Goal: Communication & Community: Connect with others

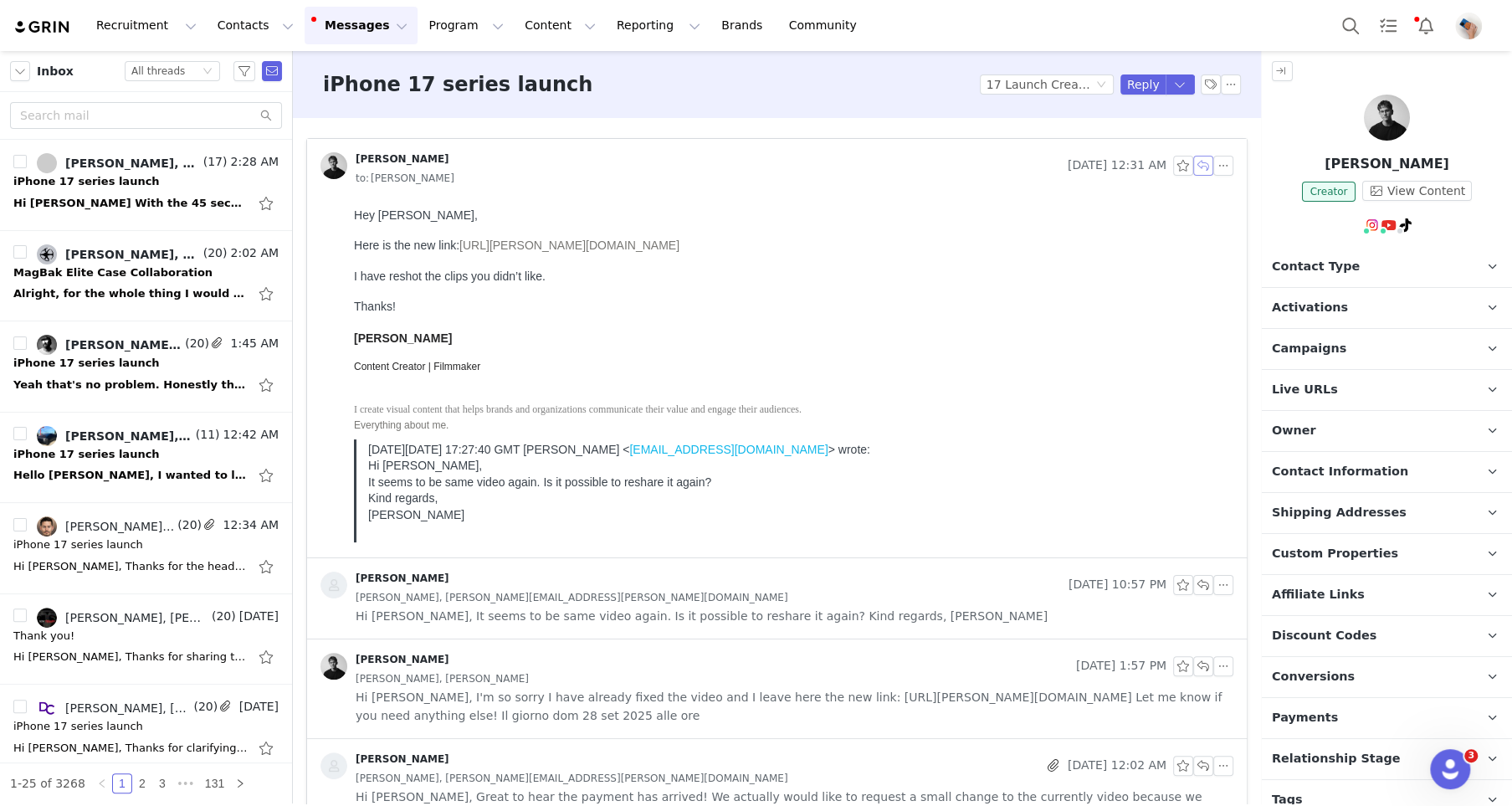
scroll to position [1640, 0]
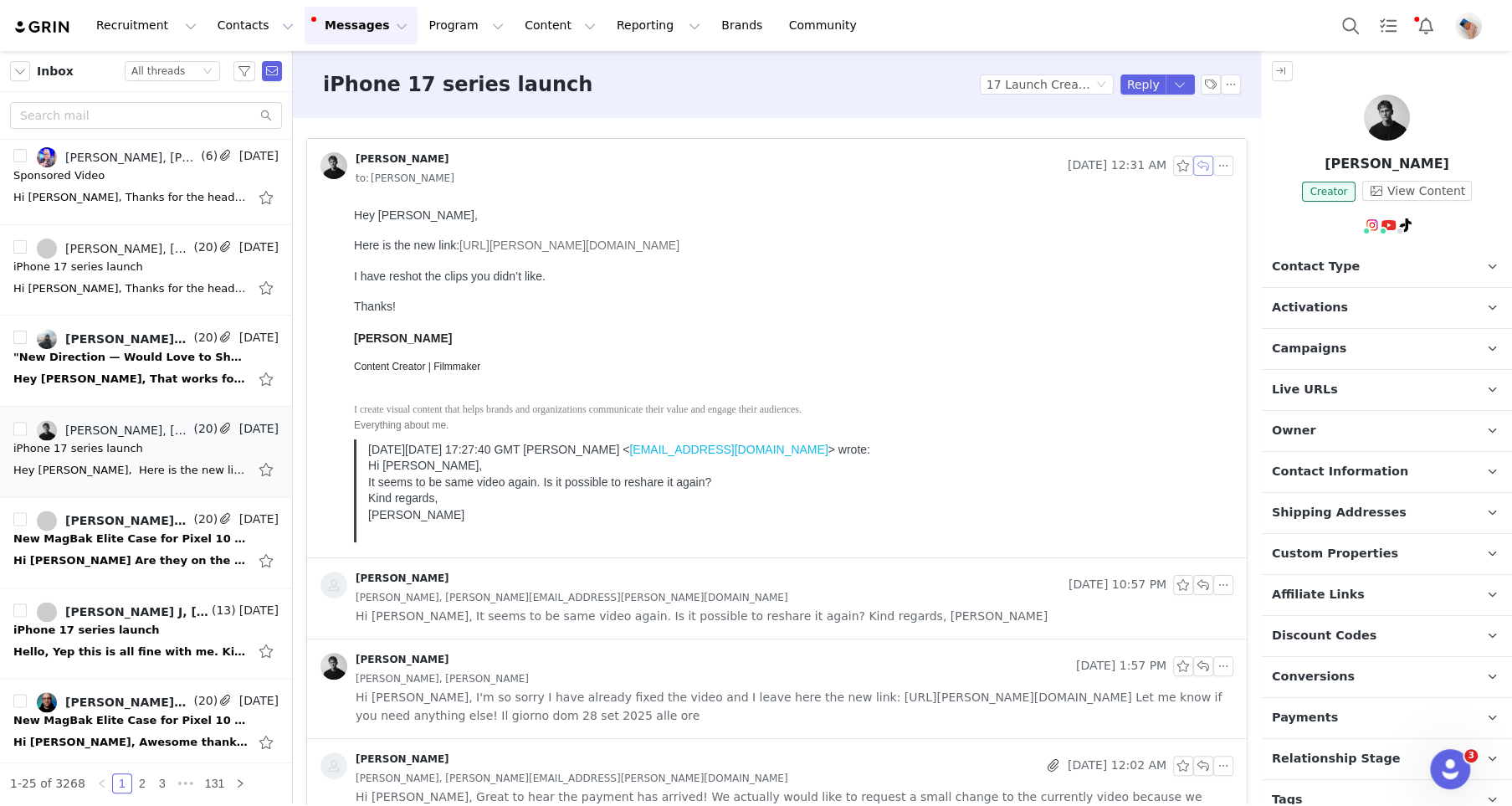
click at [1200, 165] on button "button" at bounding box center [1203, 165] width 20 height 20
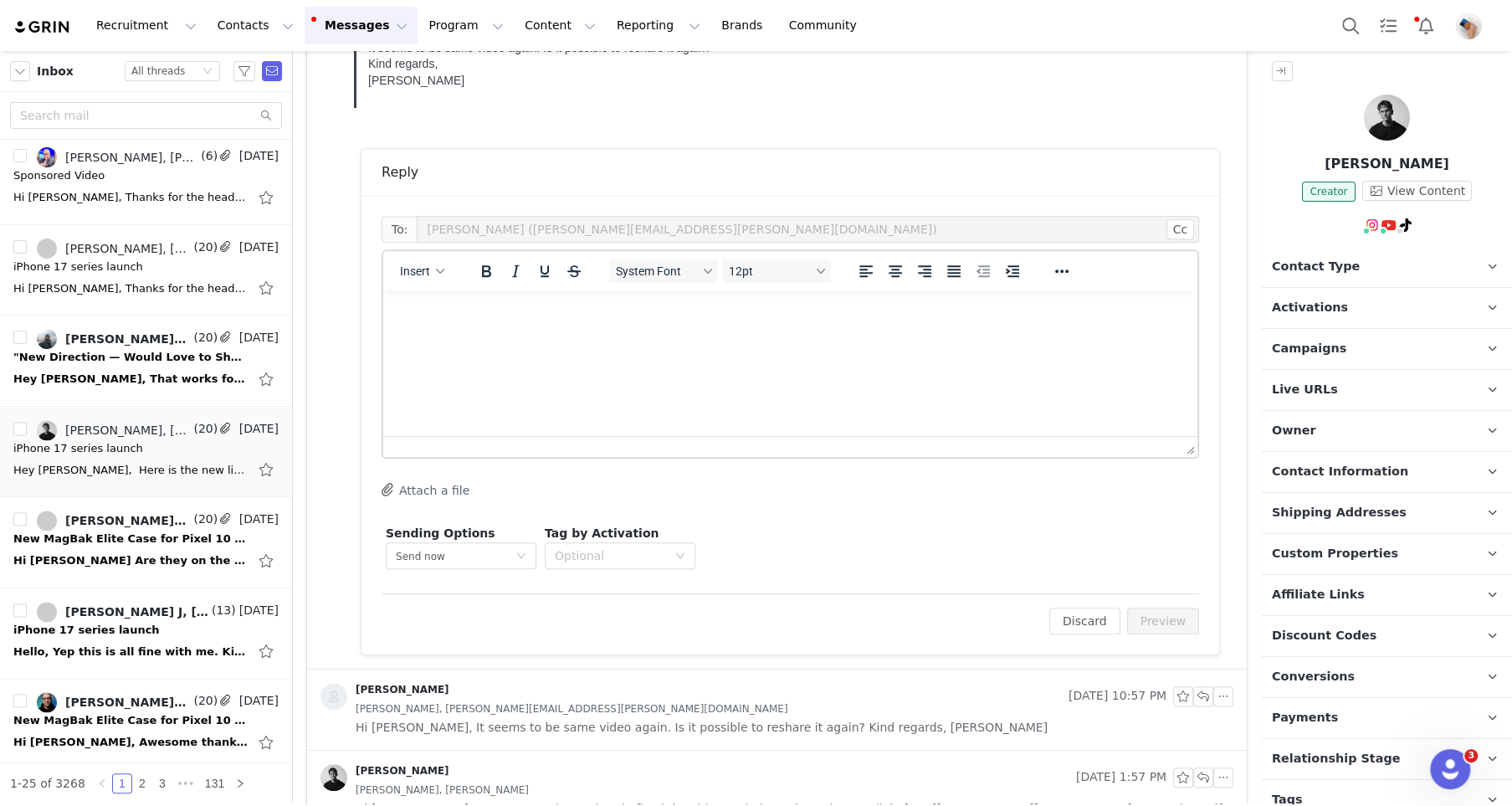
scroll to position [0, 0]
click at [505, 335] on html at bounding box center [791, 313] width 814 height 46
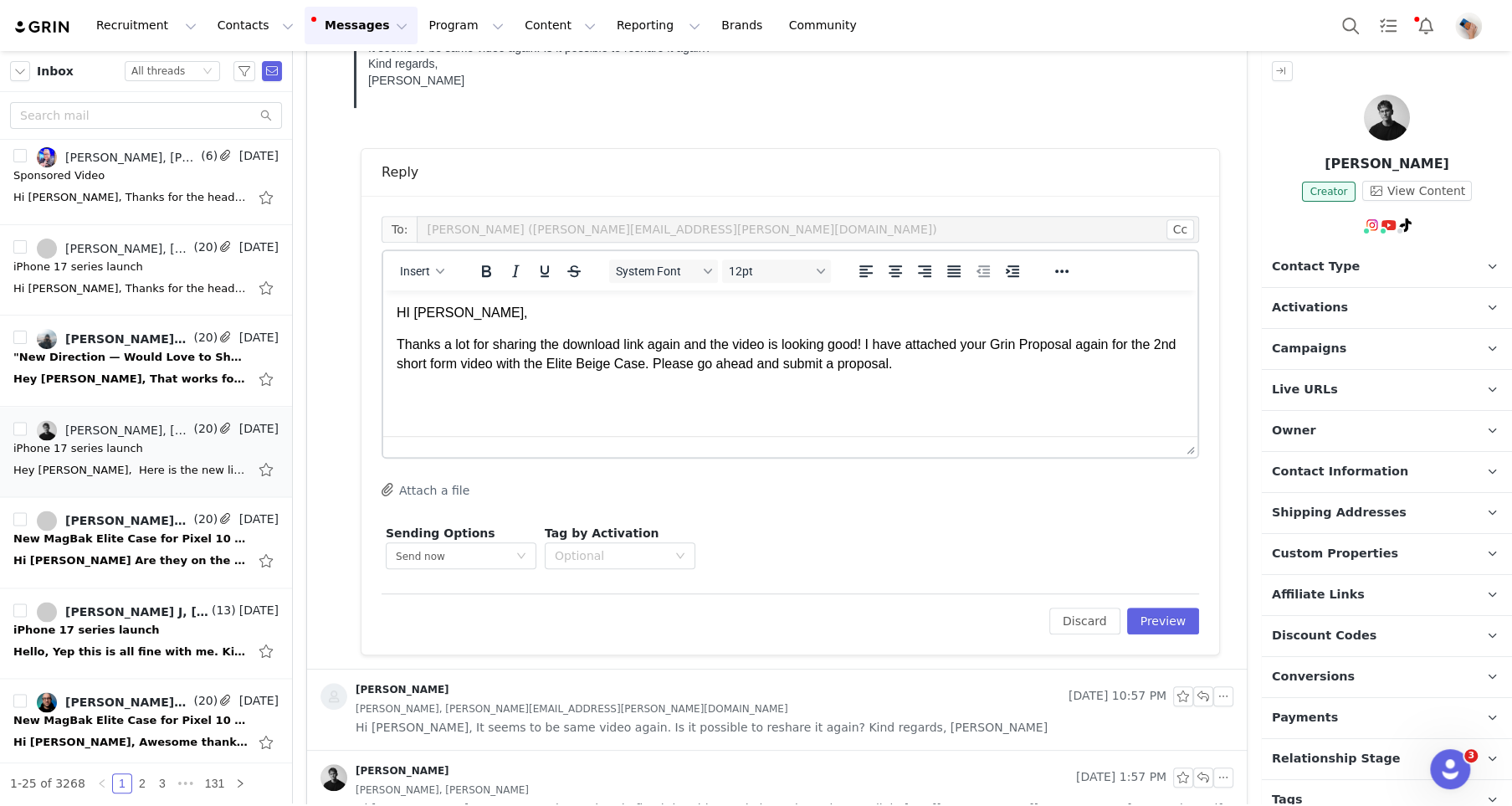
click at [426, 252] on div "Insert System Font 12pt To open the popup, press Shift+Enter To open the popup,…" at bounding box center [791, 270] width 814 height 39
click at [426, 268] on span "Insert" at bounding box center [415, 272] width 30 height 13
click at [452, 316] on div "Insert Variable" at bounding box center [481, 326] width 151 height 20
select select
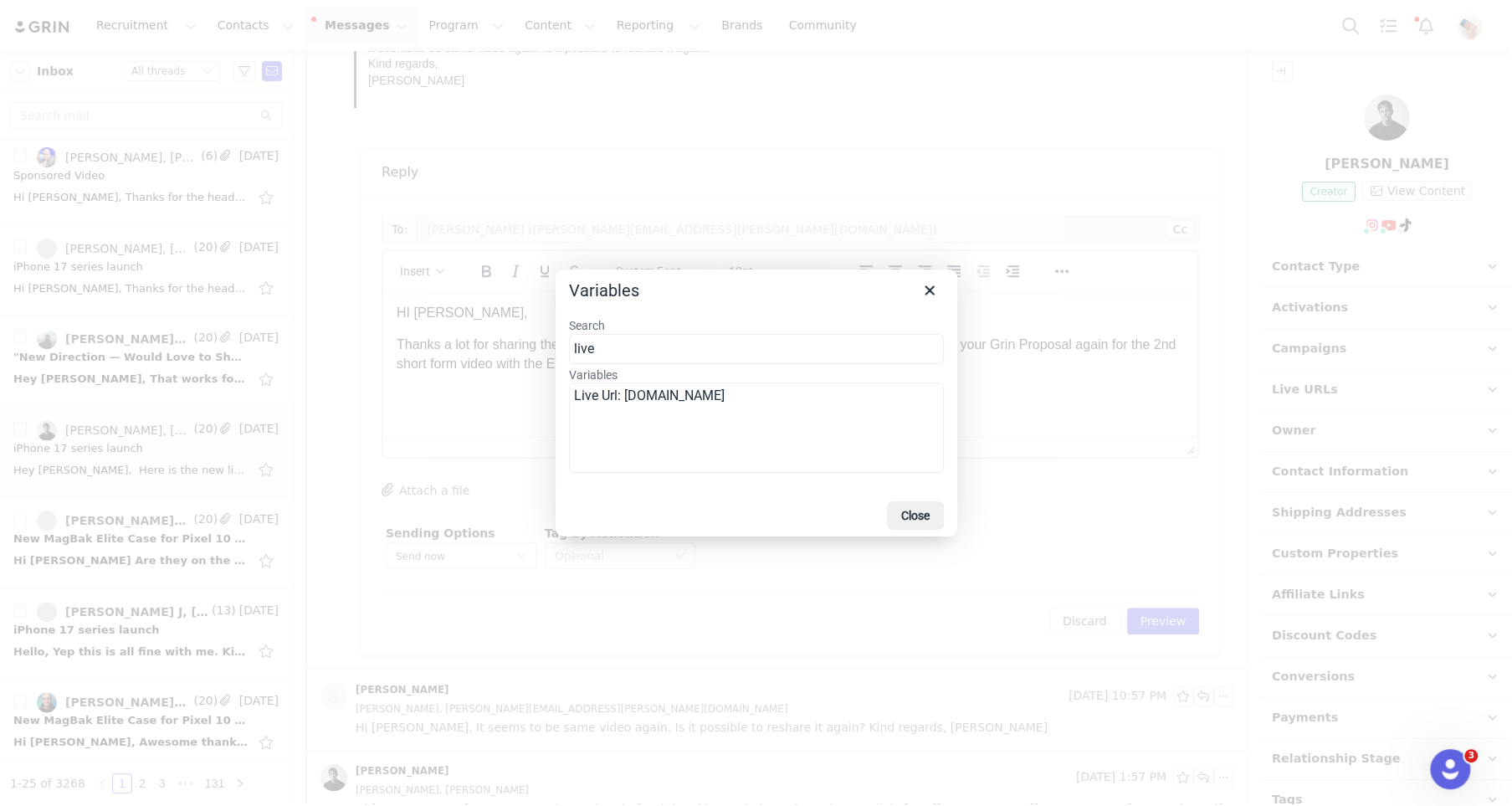
type input "live"
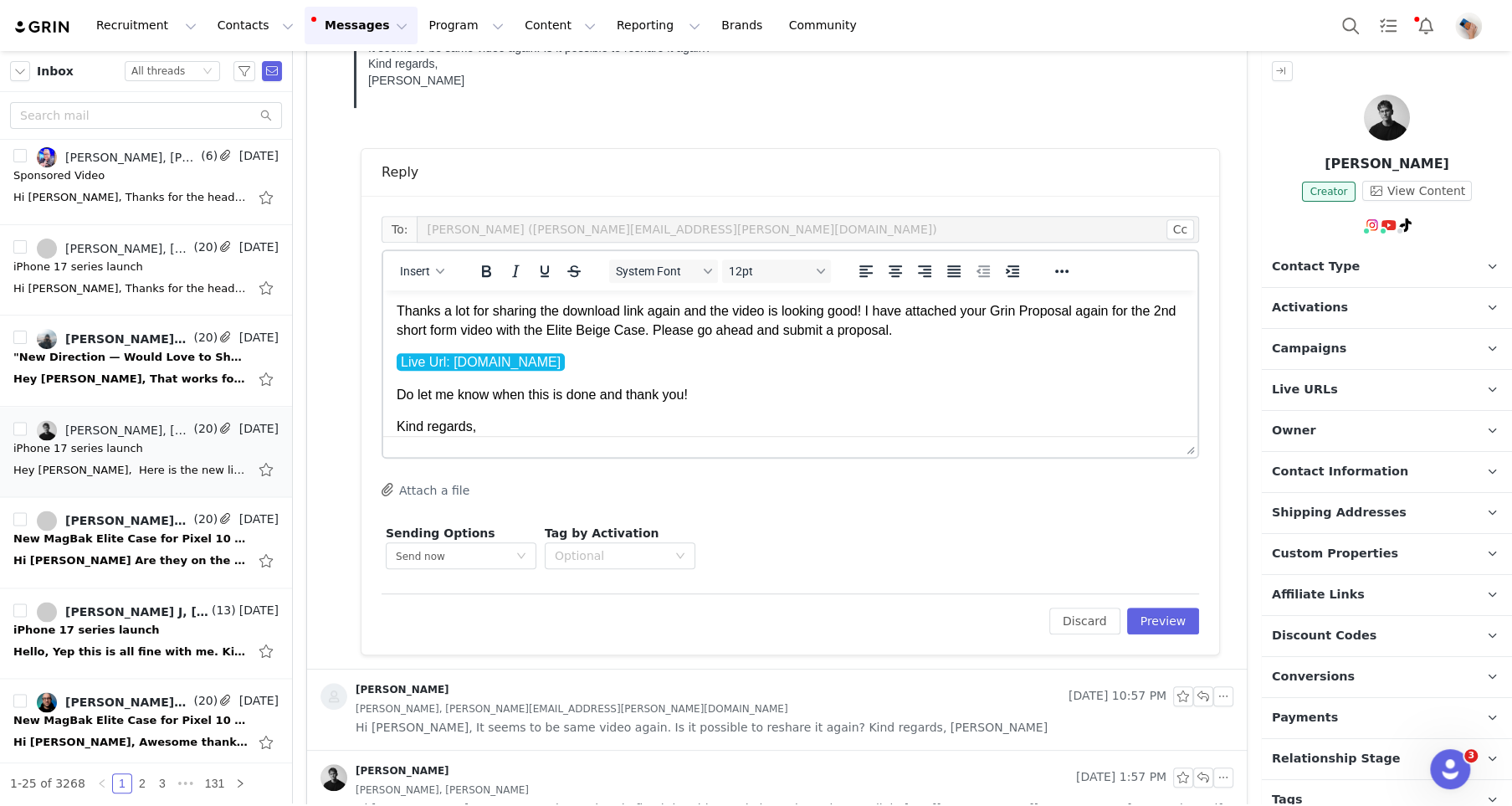
scroll to position [66, 0]
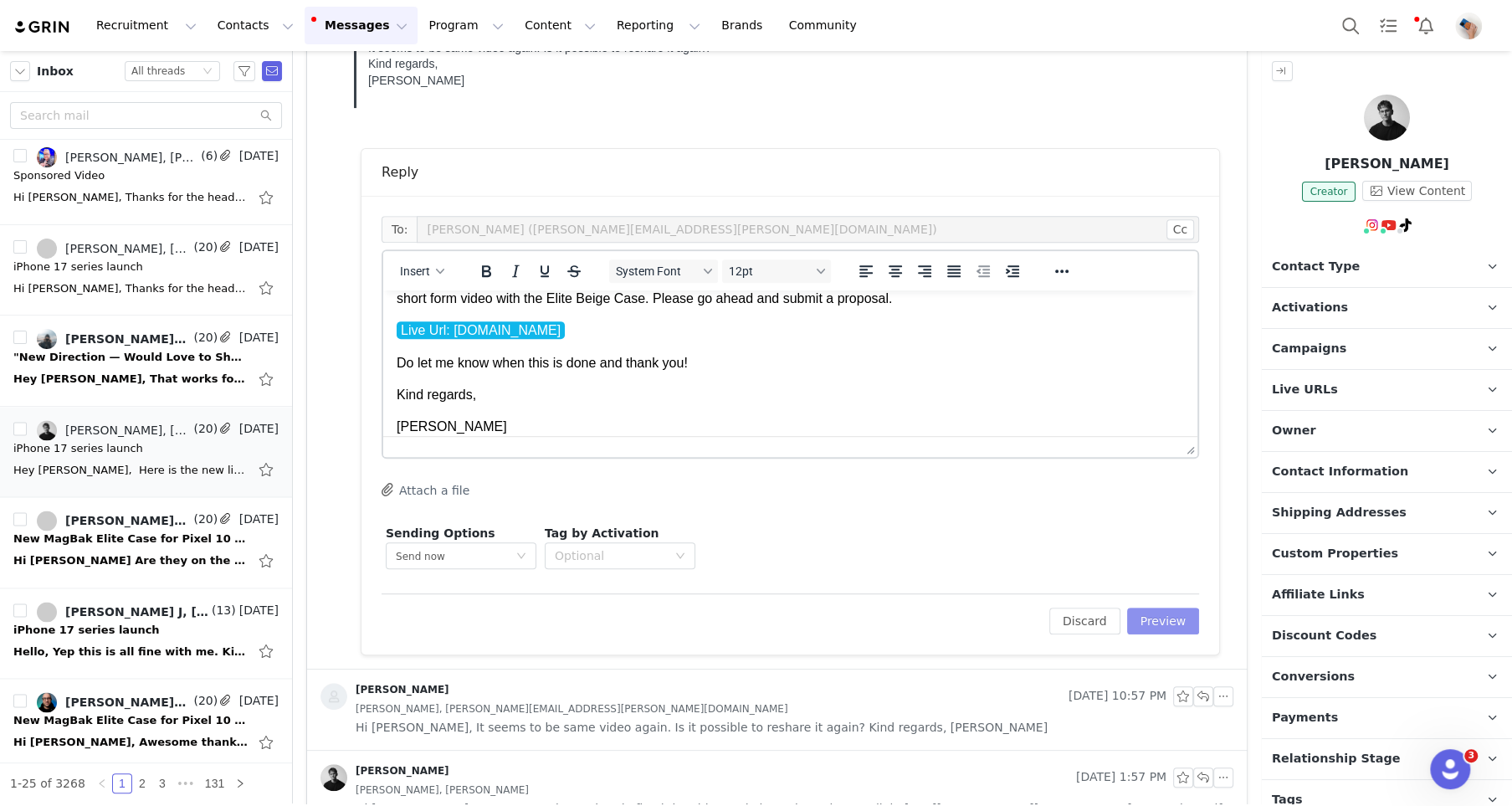
click at [1158, 608] on button "Preview" at bounding box center [1163, 621] width 73 height 27
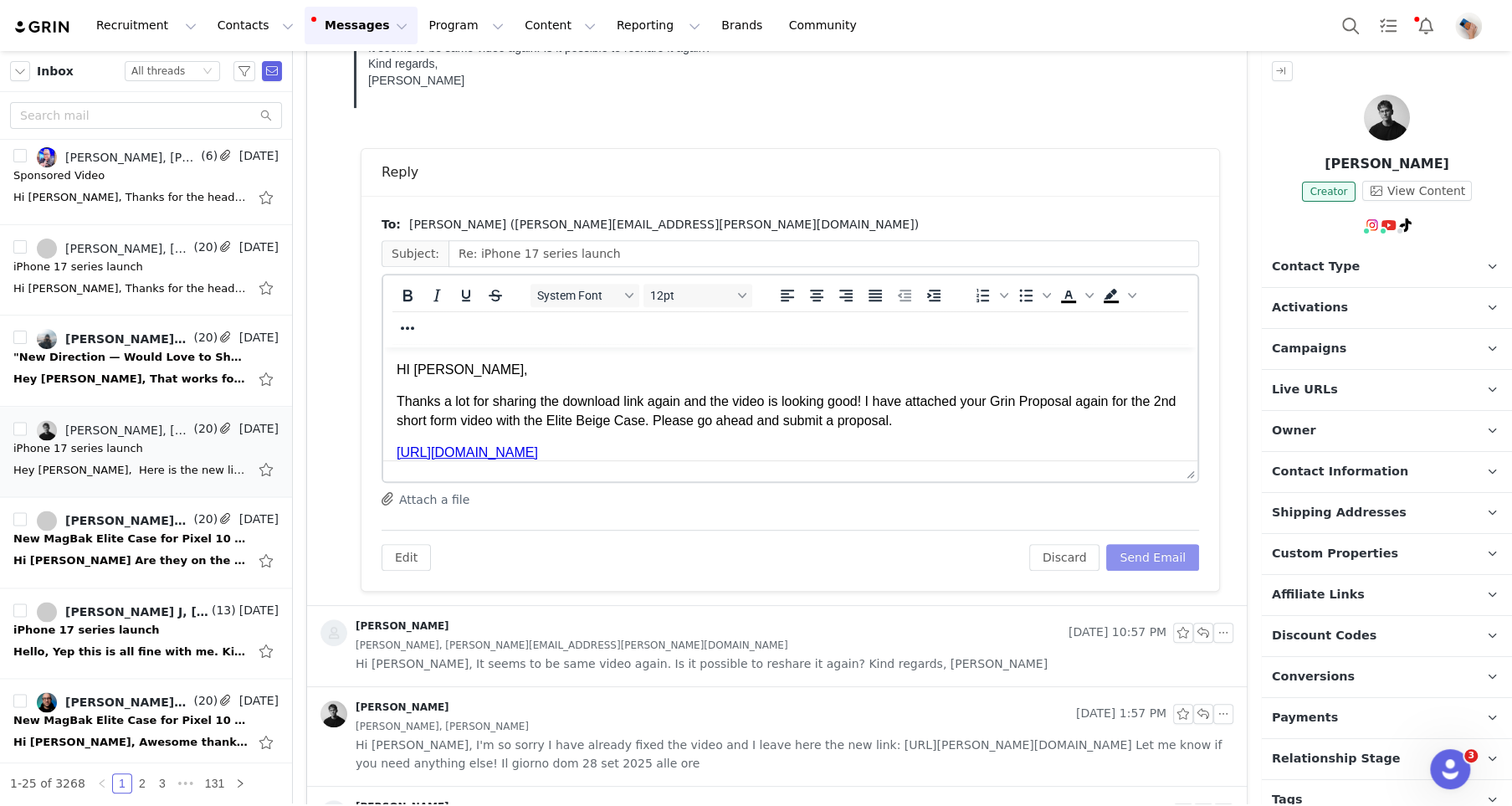
scroll to position [0, 0]
click at [538, 447] on link "[URL][DOMAIN_NAME]" at bounding box center [467, 452] width 141 height 14
click at [414, 327] on icon "Reveal or hide additional toolbar items" at bounding box center [407, 328] width 13 height 4
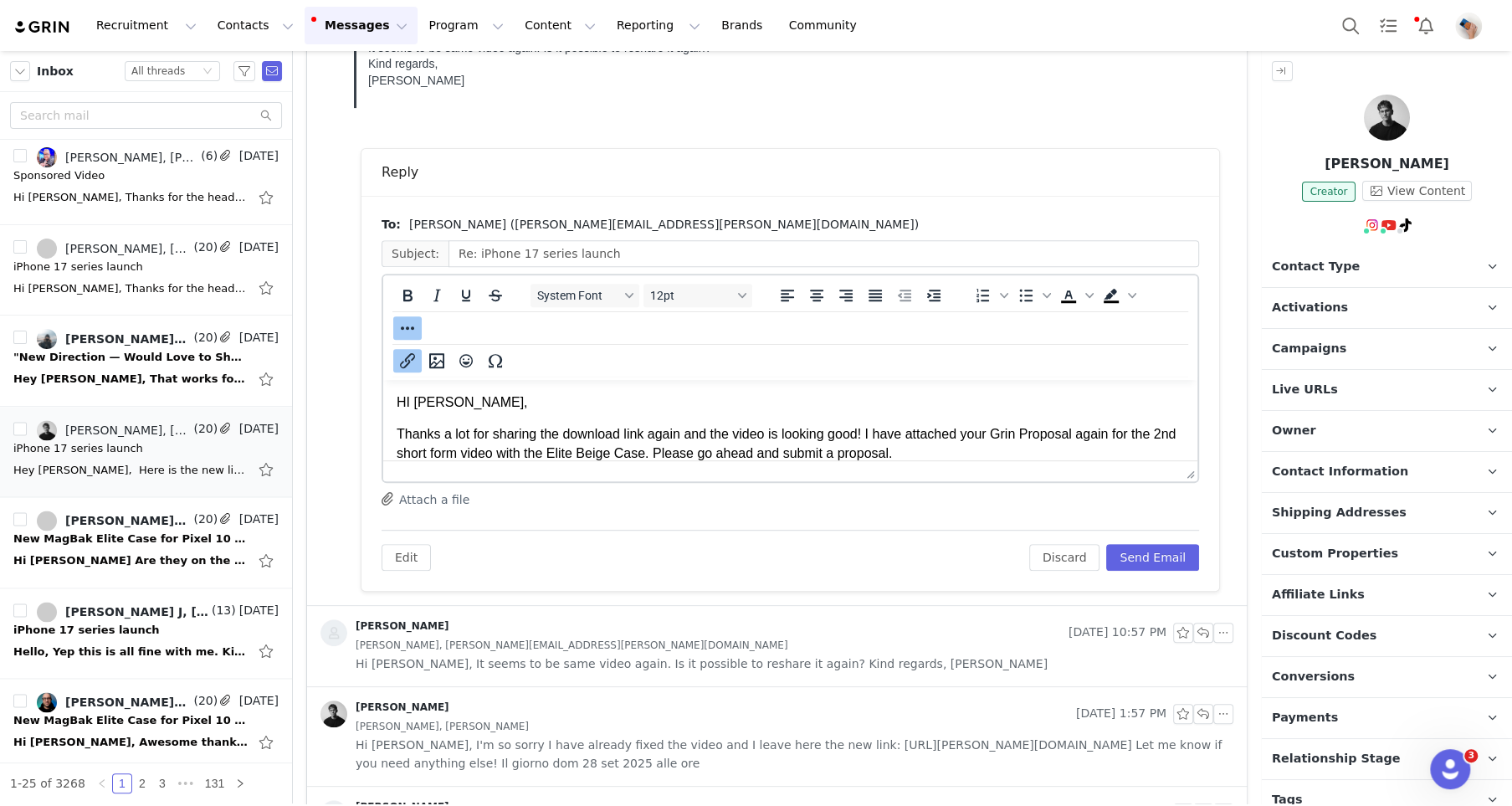
click at [408, 350] on icon "Insert/edit link" at bounding box center [407, 360] width 20 height 20
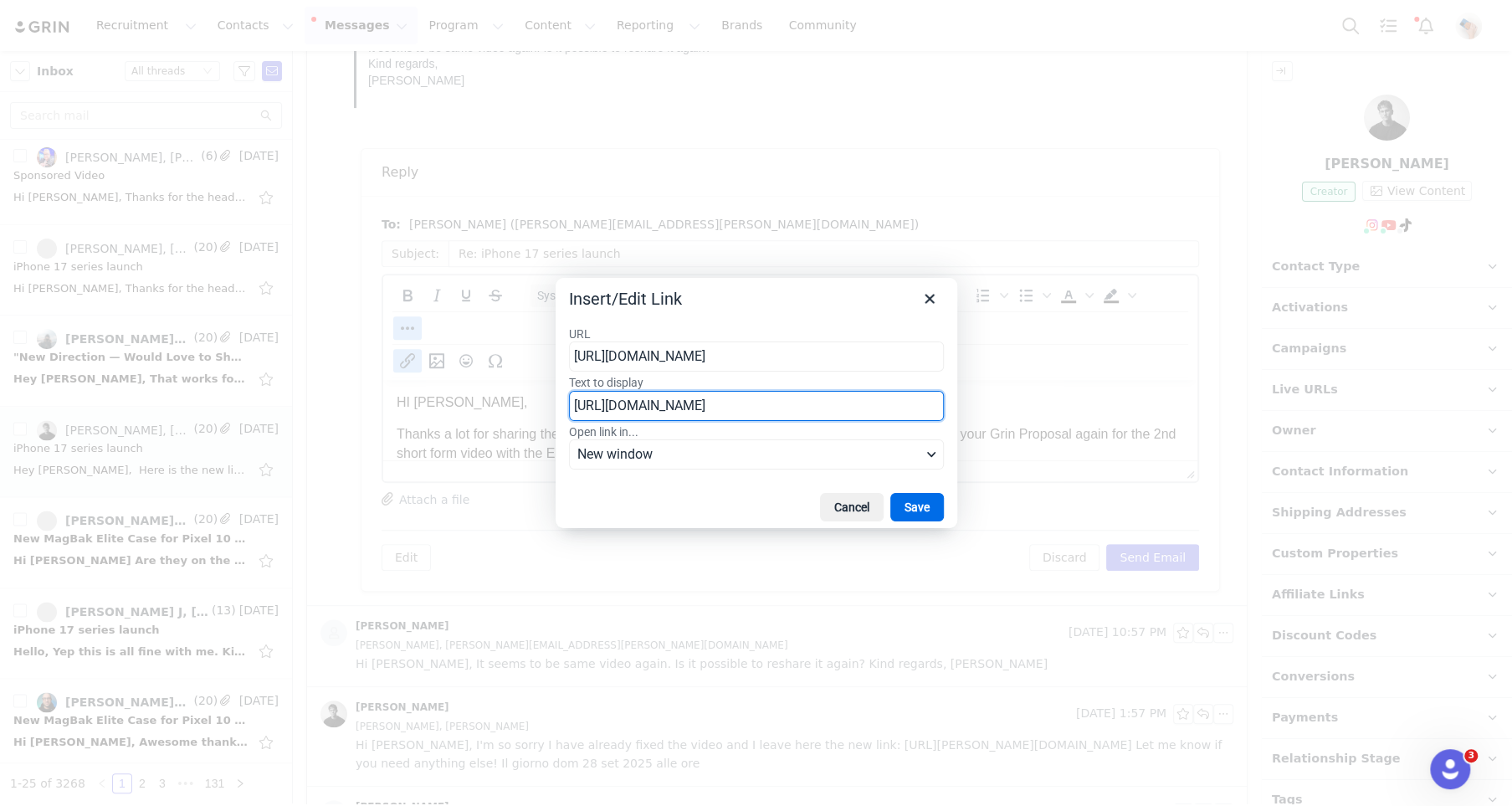
click at [607, 409] on input "[URL][DOMAIN_NAME]" at bounding box center [756, 406] width 375 height 30
type input "MagBak Collaboration Proposal"
click at [902, 509] on button "Save" at bounding box center [917, 507] width 53 height 28
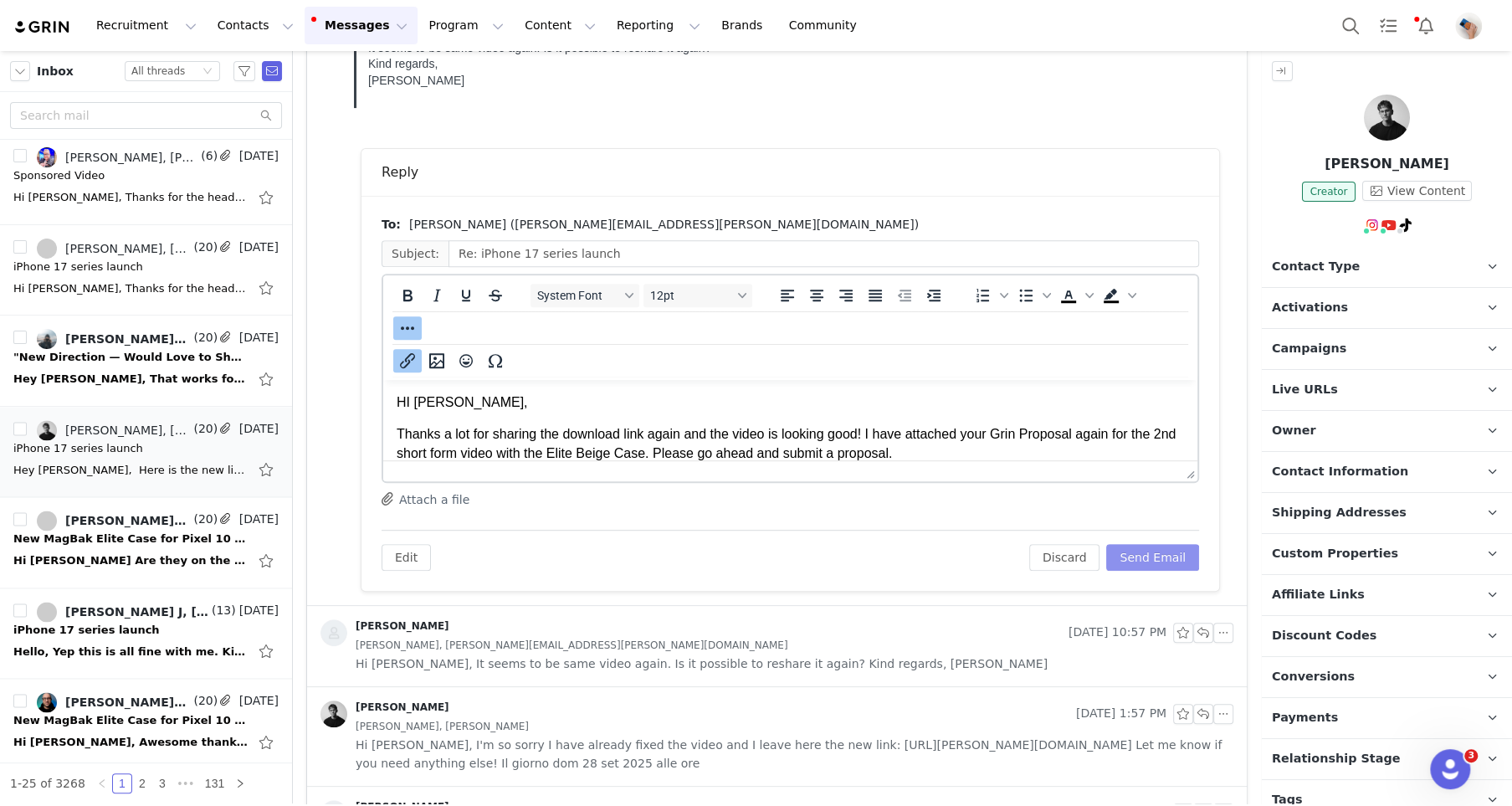
click at [1140, 557] on button "Send Email" at bounding box center [1152, 557] width 93 height 27
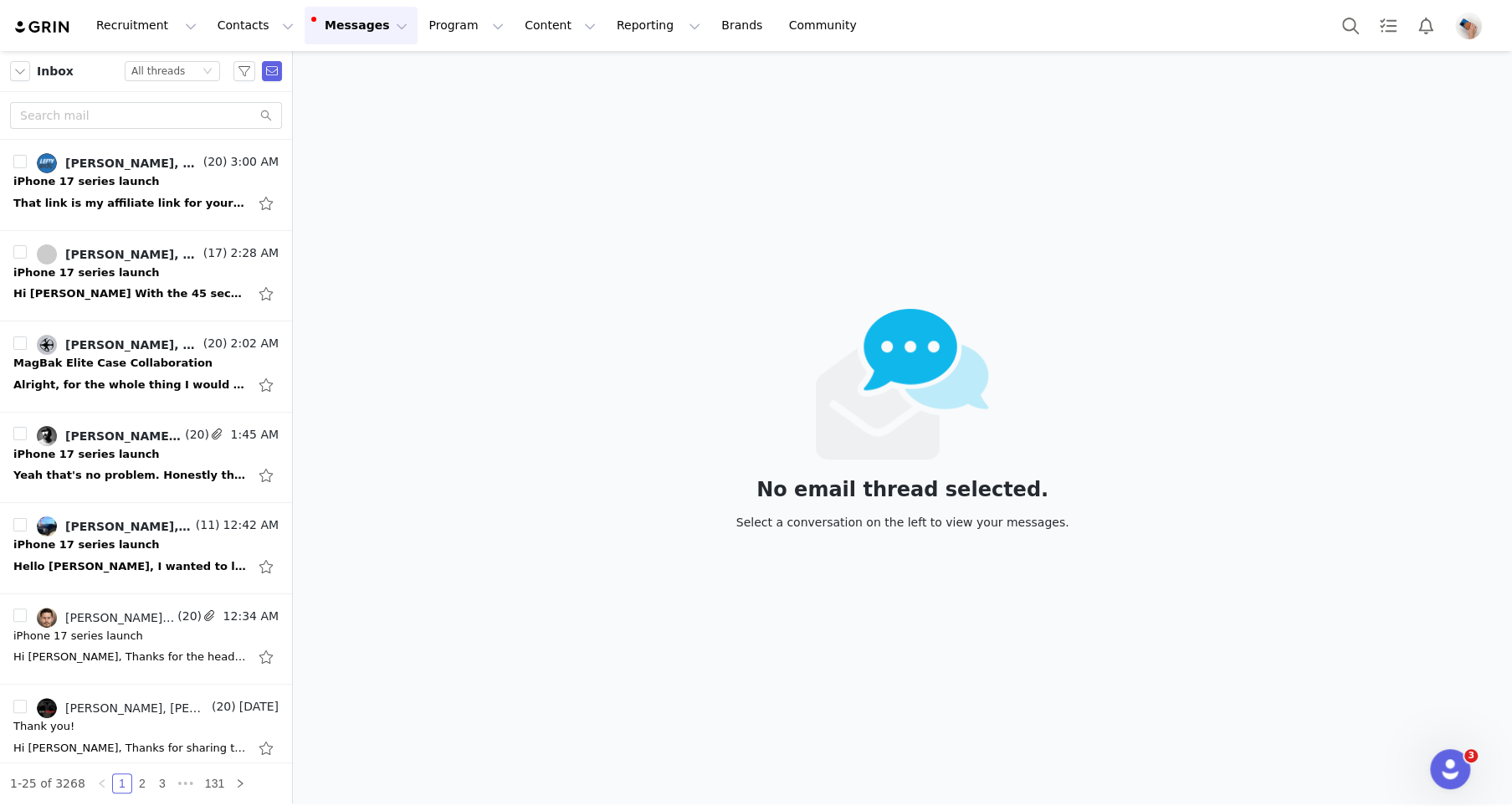
click at [367, 31] on button "Messages Messages" at bounding box center [361, 26] width 113 height 38
click at [486, 154] on div "No email thread selected. Select a conversation on the left to view your messag…" at bounding box center [903, 427] width 1219 height 752
click at [107, 112] on input "text" at bounding box center [146, 116] width 271 height 27
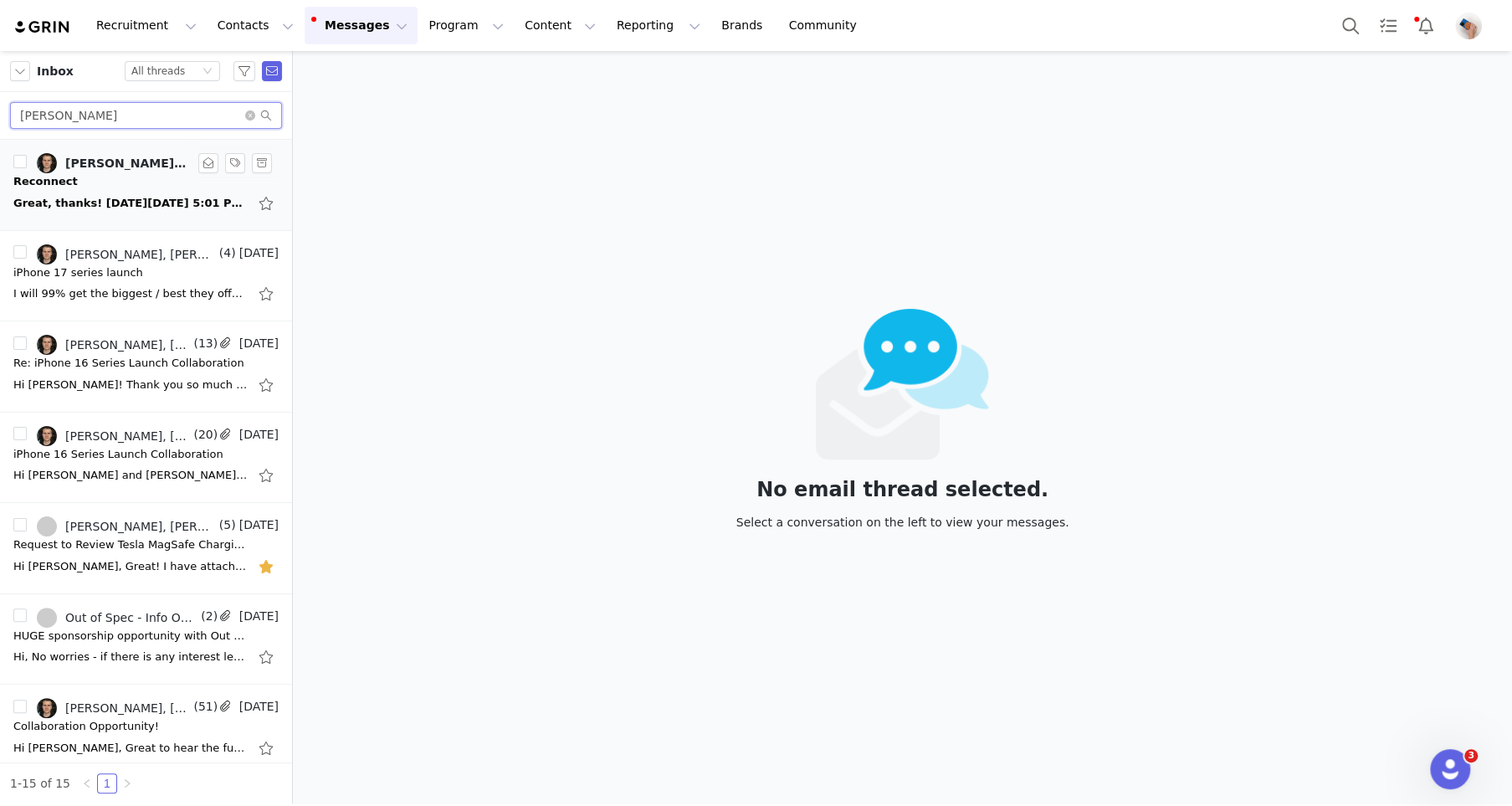
type input "kyle"
drag, startPoint x: 102, startPoint y: 185, endPoint x: 182, endPoint y: 213, distance: 84.8
click at [102, 185] on div "Reconnect" at bounding box center [145, 181] width 265 height 17
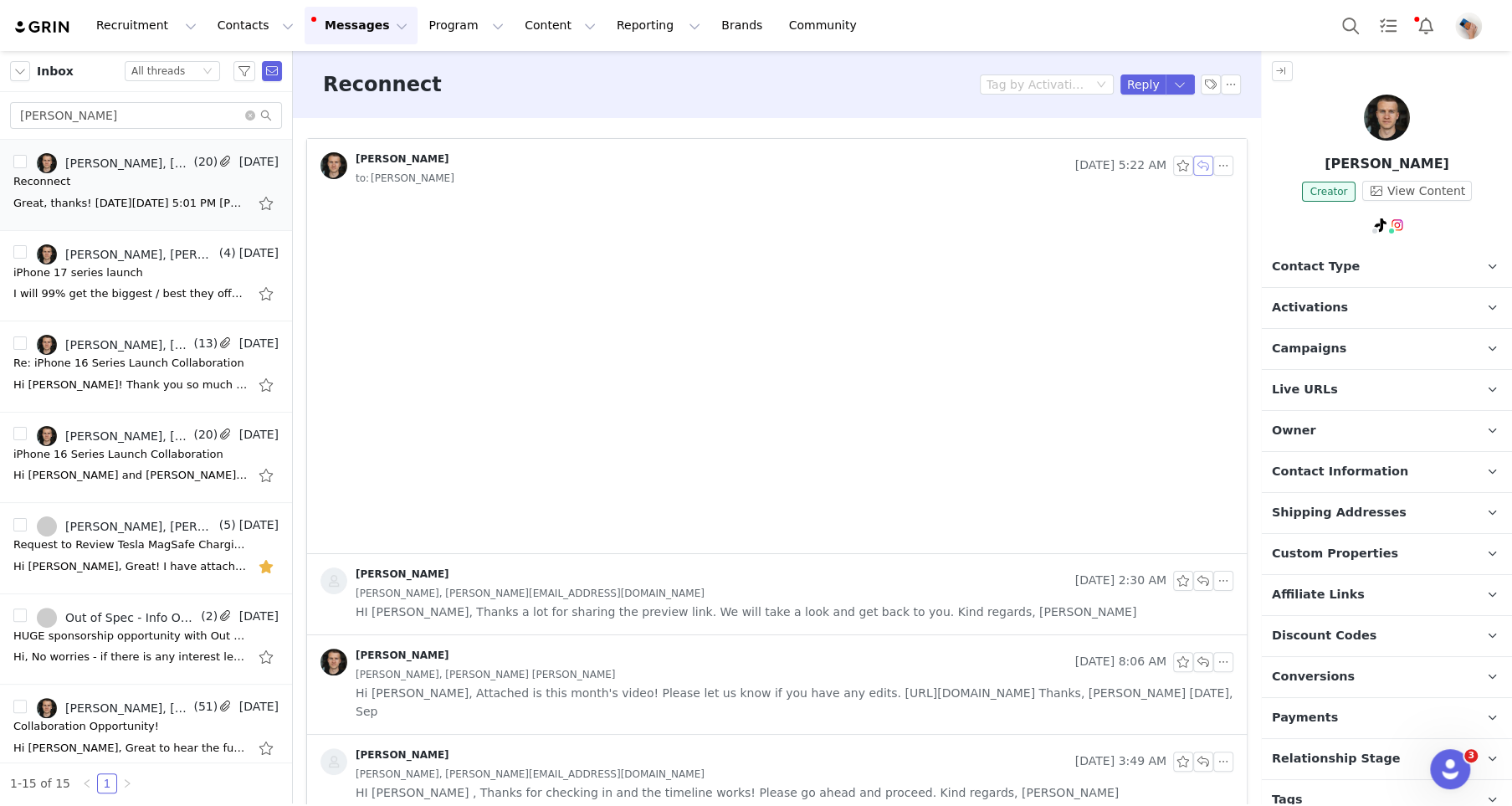
click at [1203, 164] on button "button" at bounding box center [1203, 165] width 20 height 20
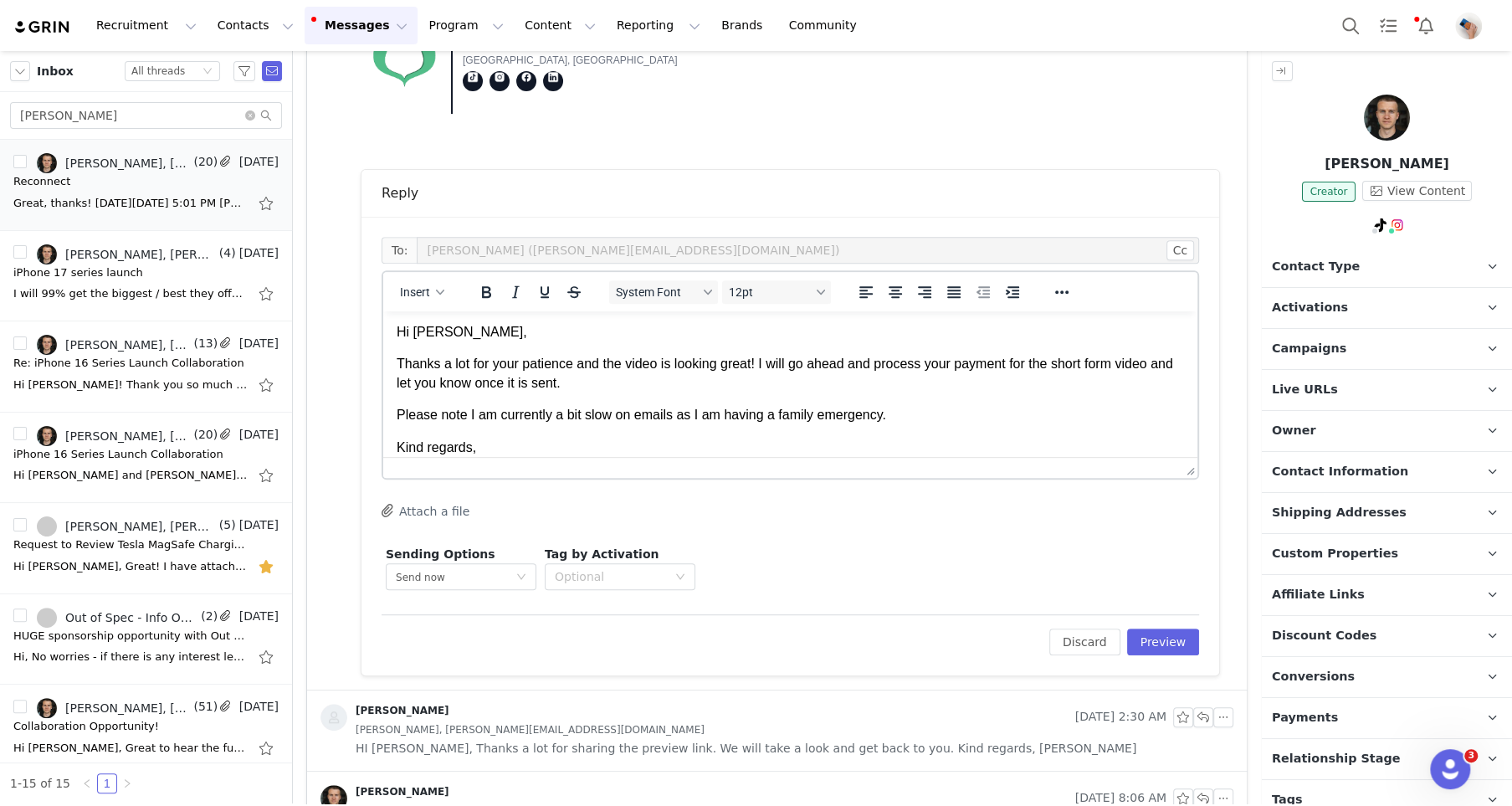
scroll to position [33, 0]
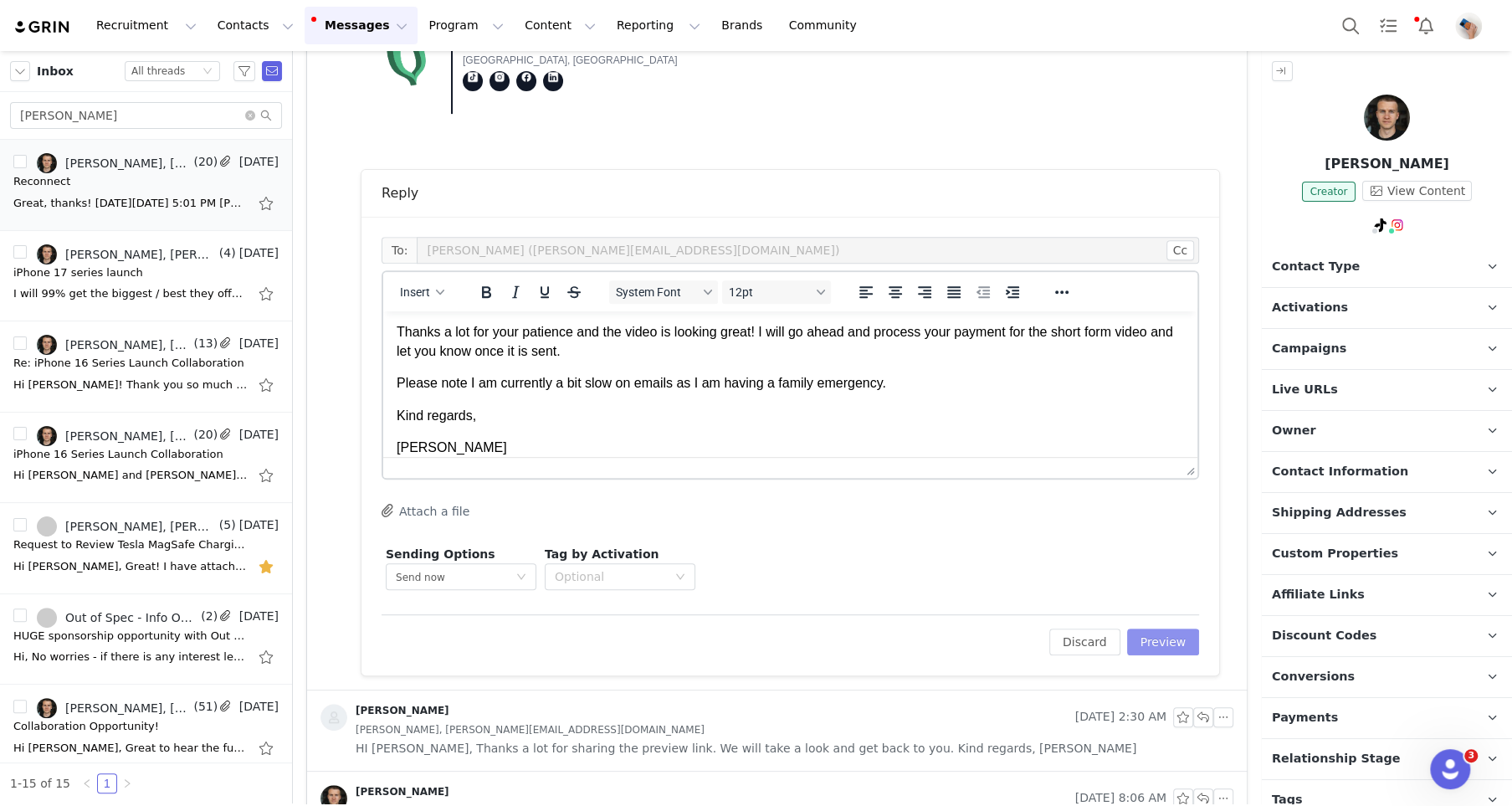
click at [1167, 632] on button "Preview" at bounding box center [1163, 642] width 73 height 27
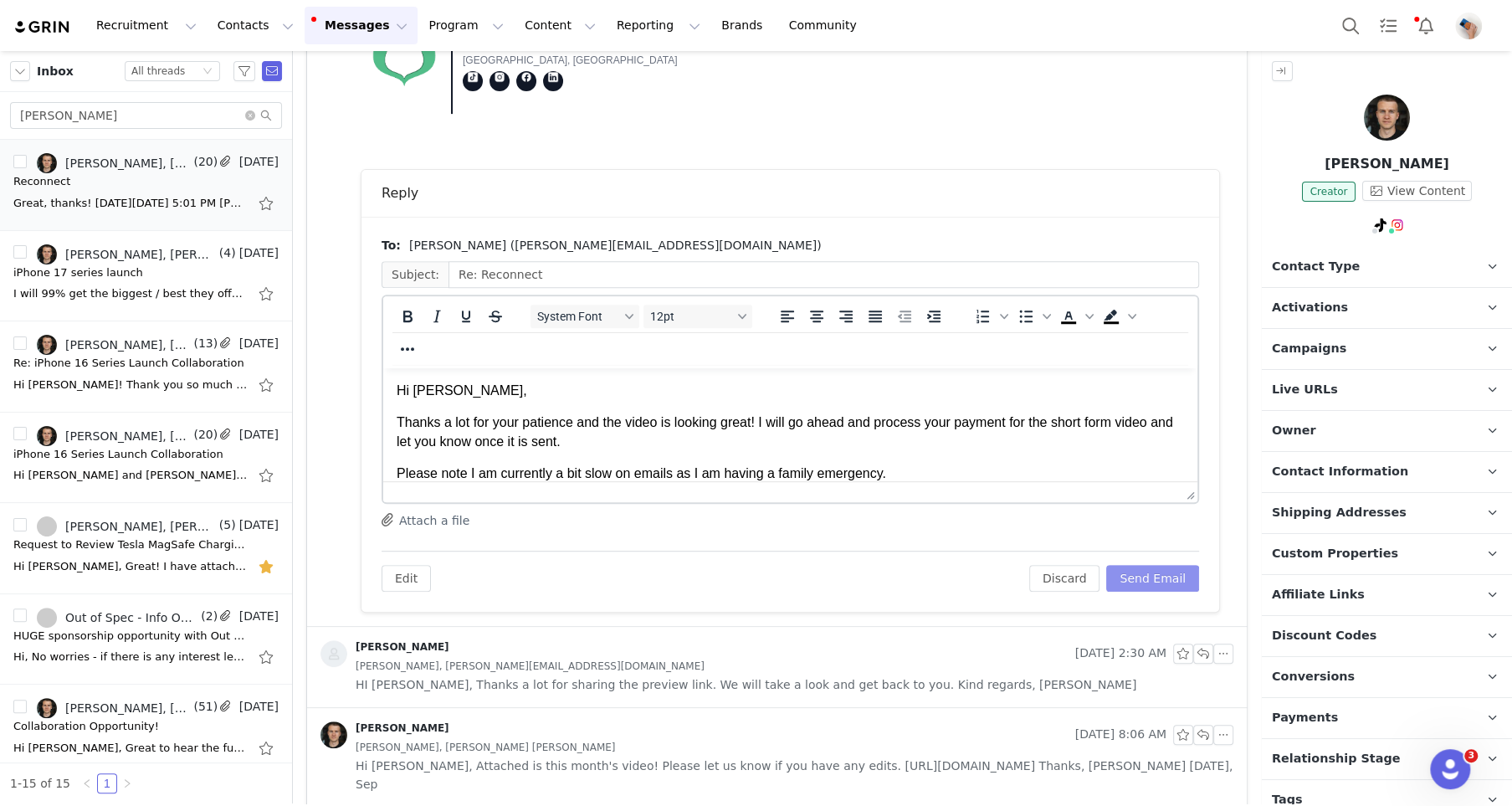
scroll to position [0, 0]
click at [1157, 580] on button "Send Email" at bounding box center [1152, 578] width 93 height 27
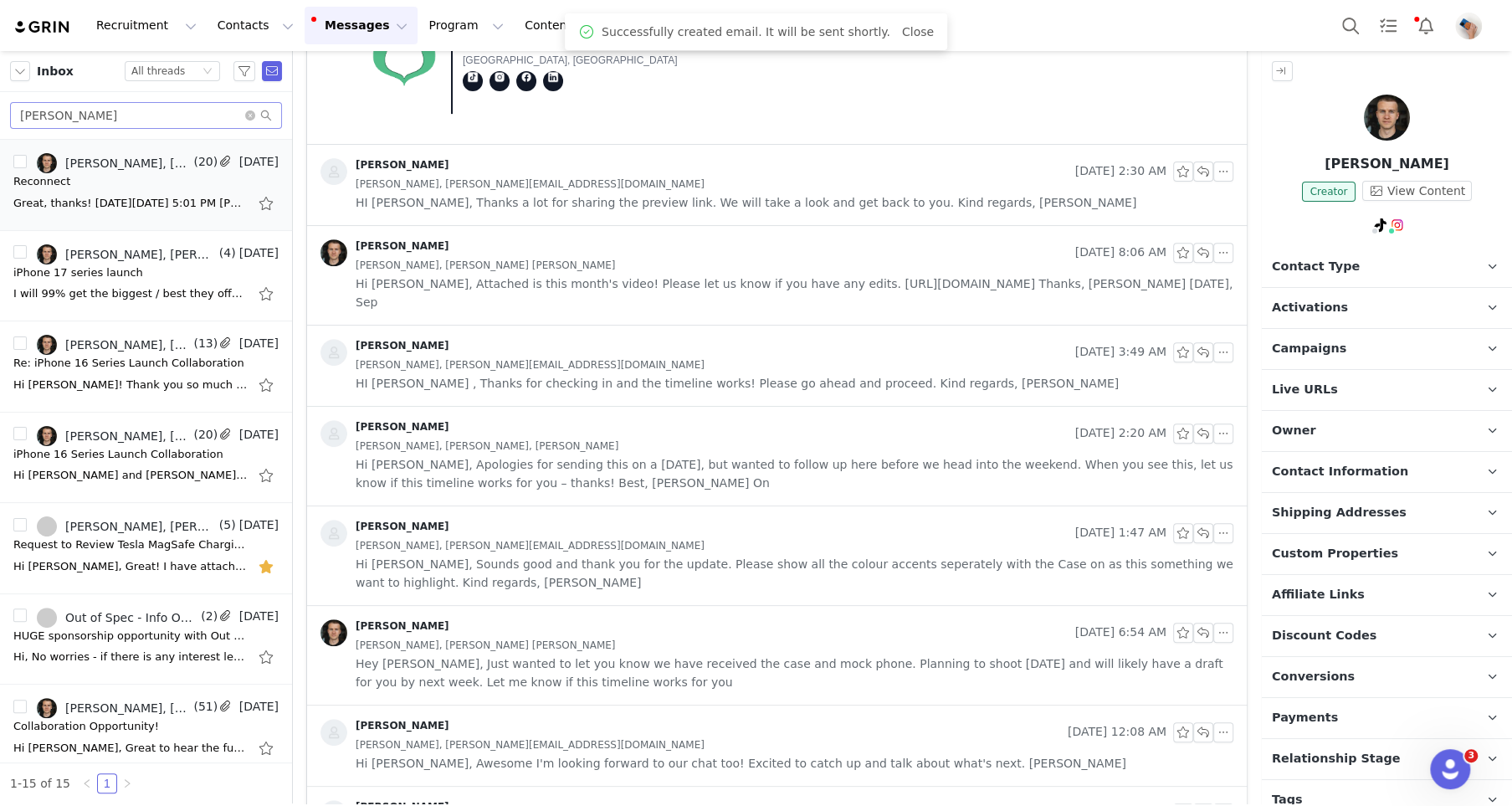
click at [251, 109] on span at bounding box center [258, 115] width 27 height 11
click at [251, 111] on icon "icon: close-circle" at bounding box center [250, 115] width 10 height 10
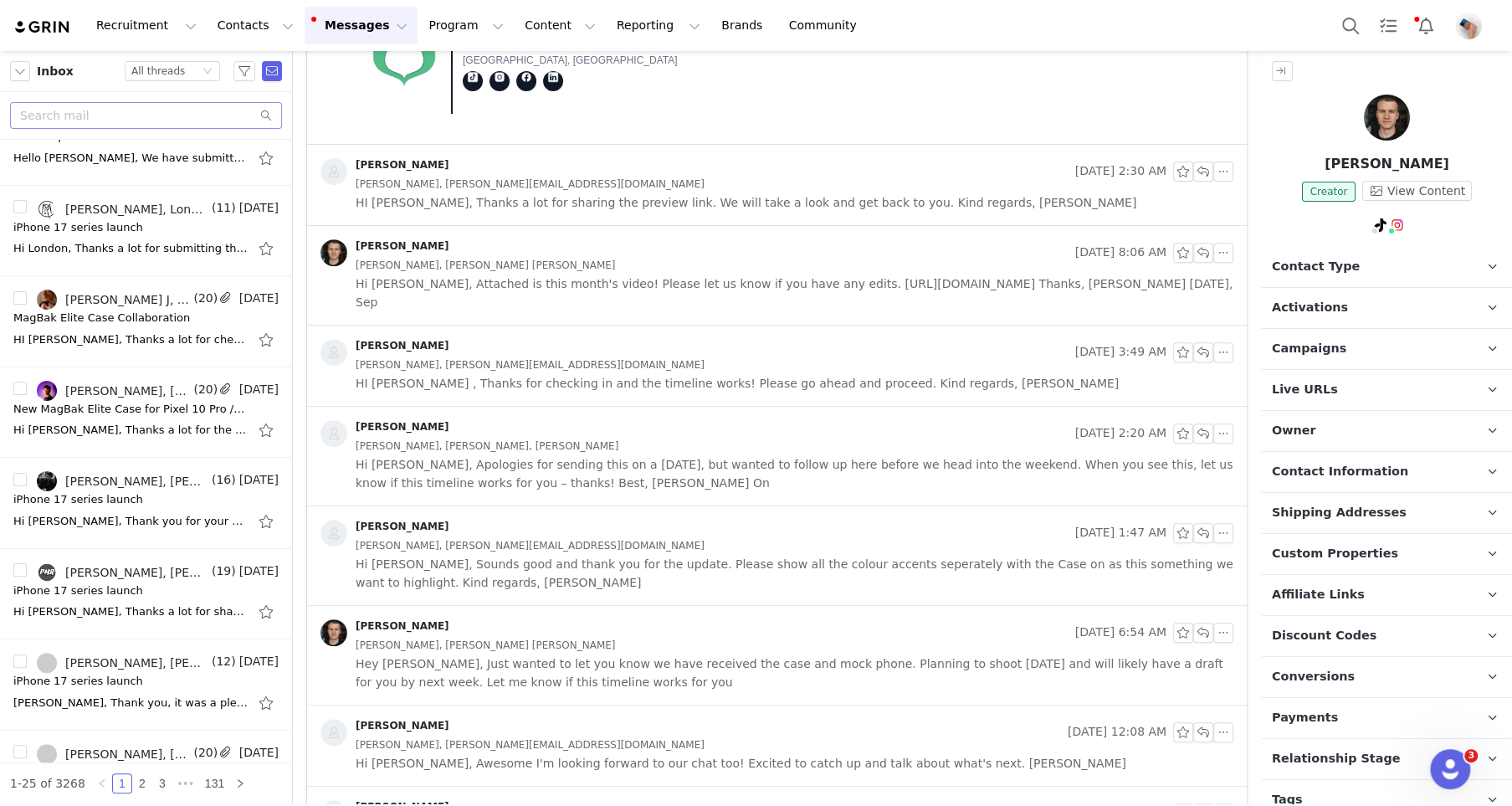
scroll to position [783, 0]
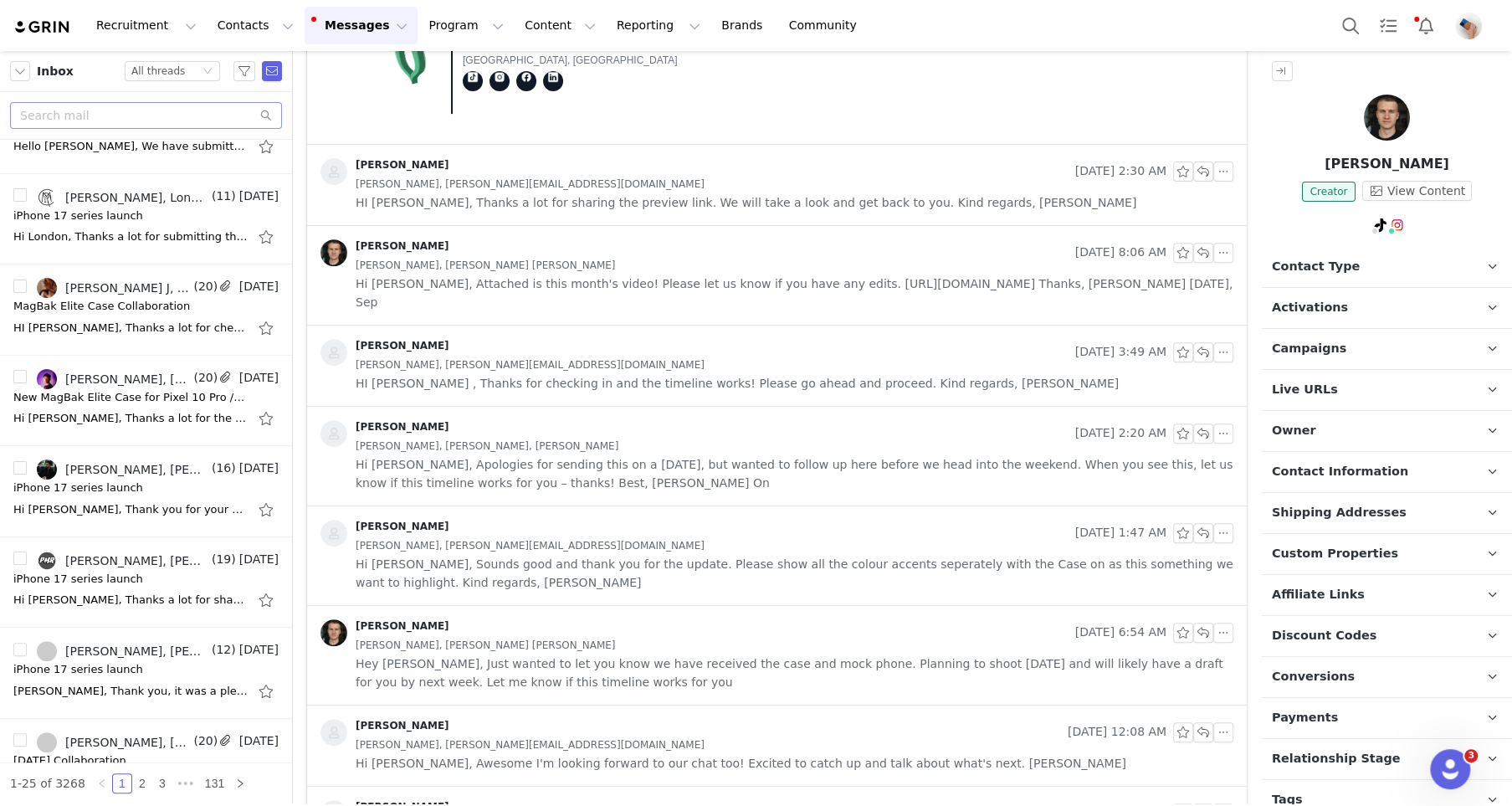
click at [338, 17] on button "Messages Messages" at bounding box center [361, 26] width 113 height 38
click at [526, 123] on table "Kyle Schmidt Founder & Creative Director orchidmedia.co | kyle@orchidmedia.co P…" at bounding box center [588, 48] width 470 height 158
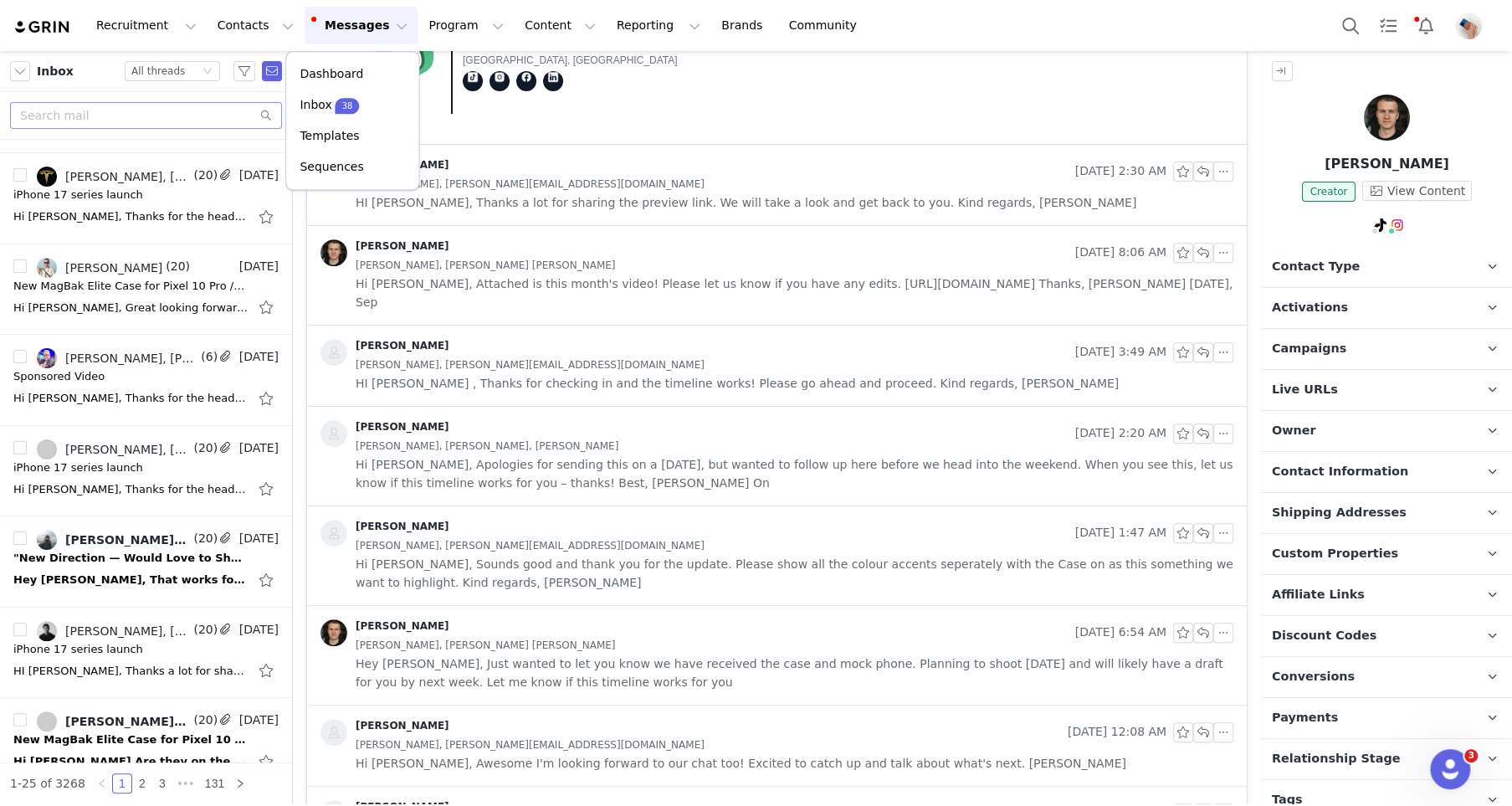
scroll to position [1444, 0]
